Goal: Navigation & Orientation: Find specific page/section

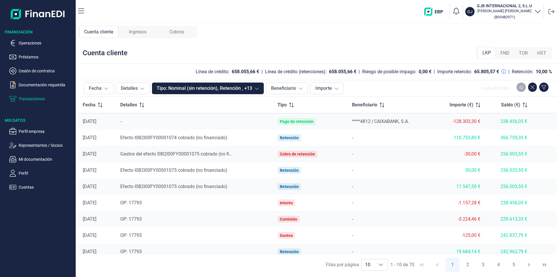
click at [150, 33] on div "Ingresos" at bounding box center [137, 32] width 39 height 12
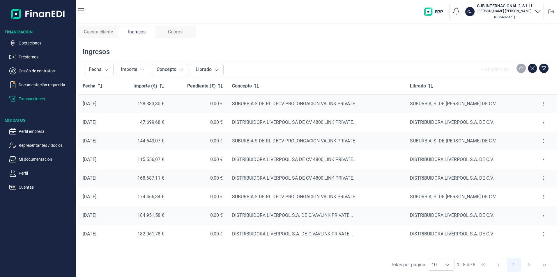
click at [90, 29] on span "Cuenta cliente" at bounding box center [98, 32] width 29 height 7
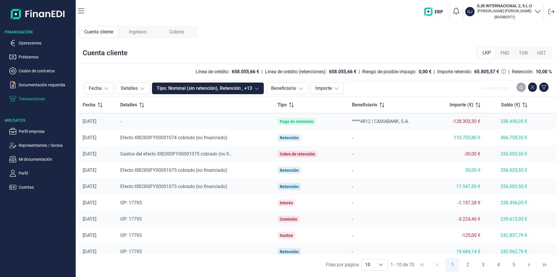
click at [501, 7] on h3 "GJB INTERNACIONAL 2, S.L.U" at bounding box center [504, 6] width 55 height 6
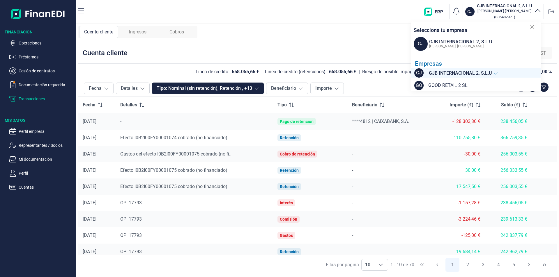
click at [226, 27] on div "Cuenta cliente Ingresos Cobros Cuenta cliente LKP FND TOR HST Línea de crédito:…" at bounding box center [317, 150] width 483 height 253
click at [97, 33] on span "Cuenta cliente" at bounding box center [98, 32] width 29 height 7
click at [24, 84] on p "Documentación requerida" at bounding box center [46, 84] width 55 height 7
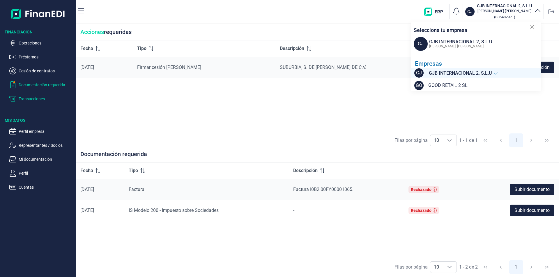
click at [24, 97] on p "Transacciones" at bounding box center [46, 98] width 55 height 7
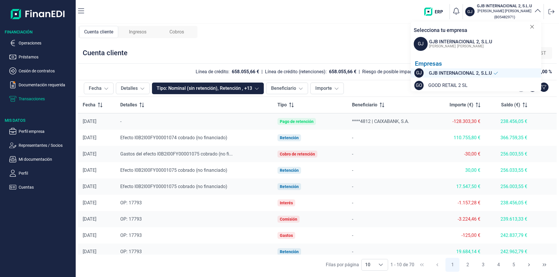
click at [25, 99] on p "Transacciones" at bounding box center [46, 98] width 55 height 7
click at [31, 86] on p "Documentación requerida" at bounding box center [46, 84] width 55 height 7
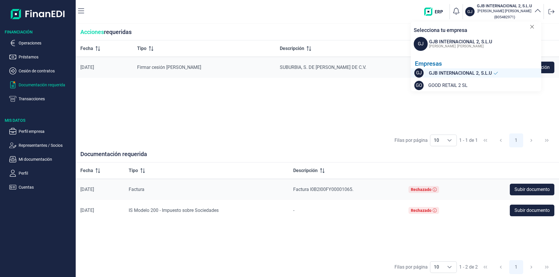
click at [175, 106] on div "Fecha Tipo Descripción [DATE] Firmar cesión [PERSON_NAME] SUBURBIA, S. DE [PERS…" at bounding box center [317, 85] width 483 height 90
click at [18, 98] on button "Transacciones" at bounding box center [41, 98] width 64 height 7
